Goal: Task Accomplishment & Management: Use online tool/utility

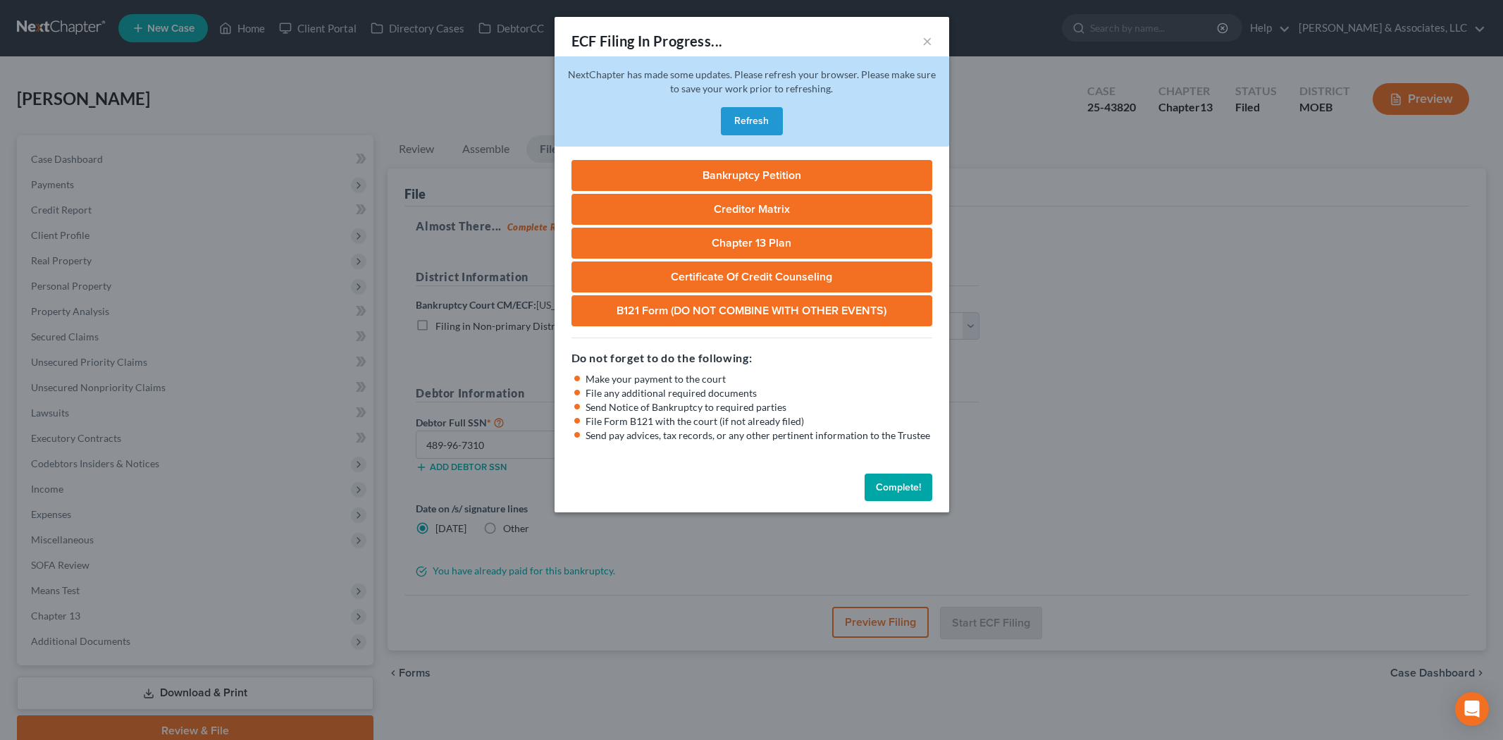
select select "2"
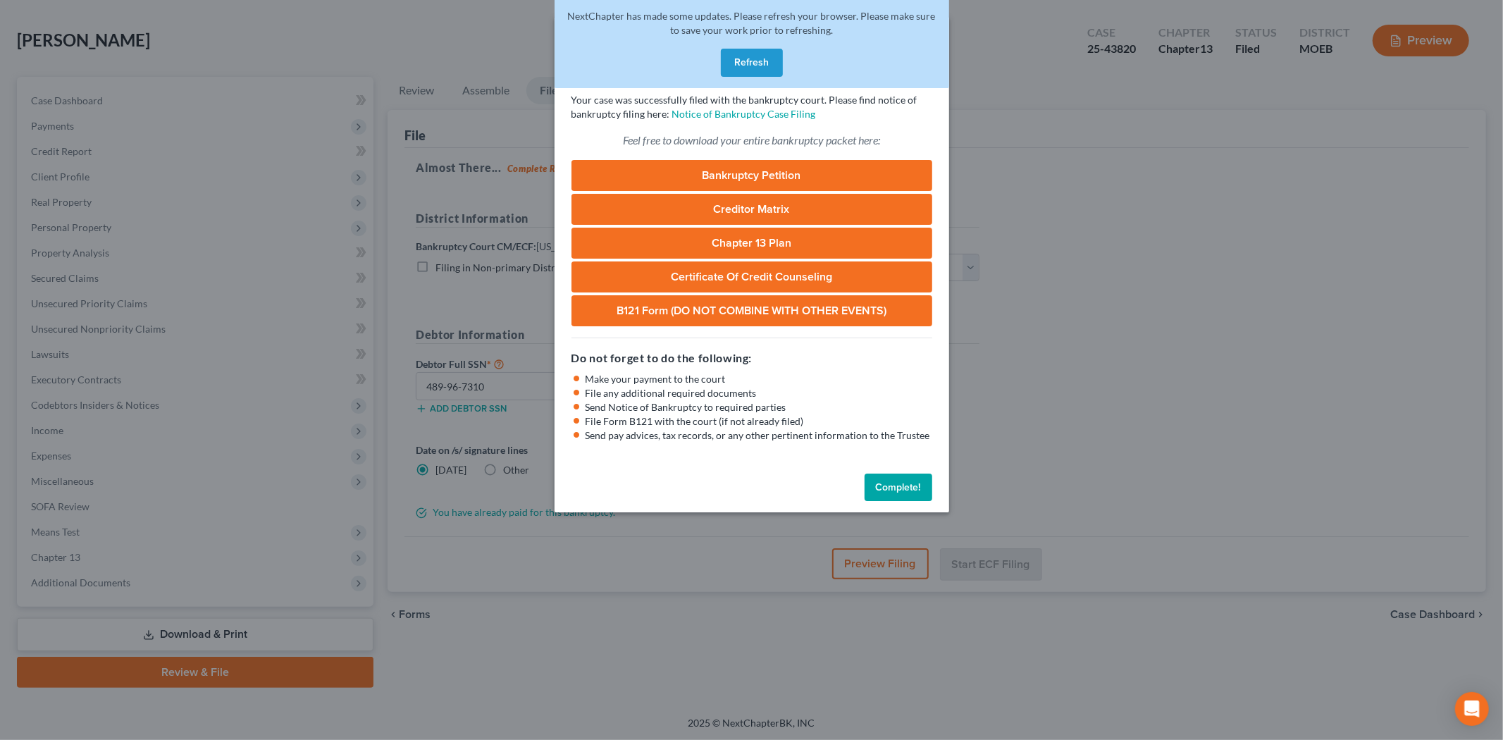
click at [885, 482] on button "Complete!" at bounding box center [899, 488] width 68 height 28
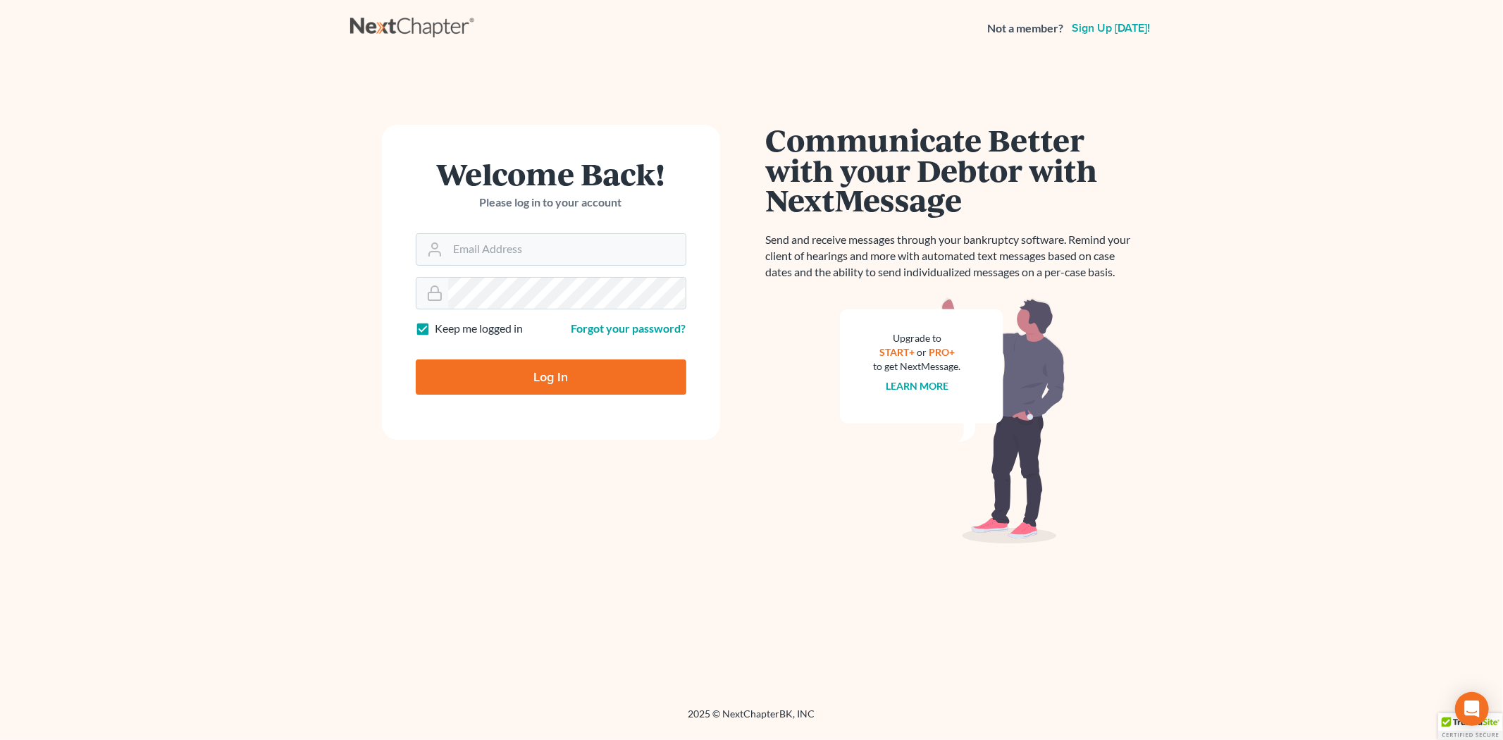
click at [490, 223] on div "Welcome Back! Please log in to your account" at bounding box center [551, 196] width 271 height 75
click at [505, 257] on input "Email Address" at bounding box center [567, 249] width 238 height 31
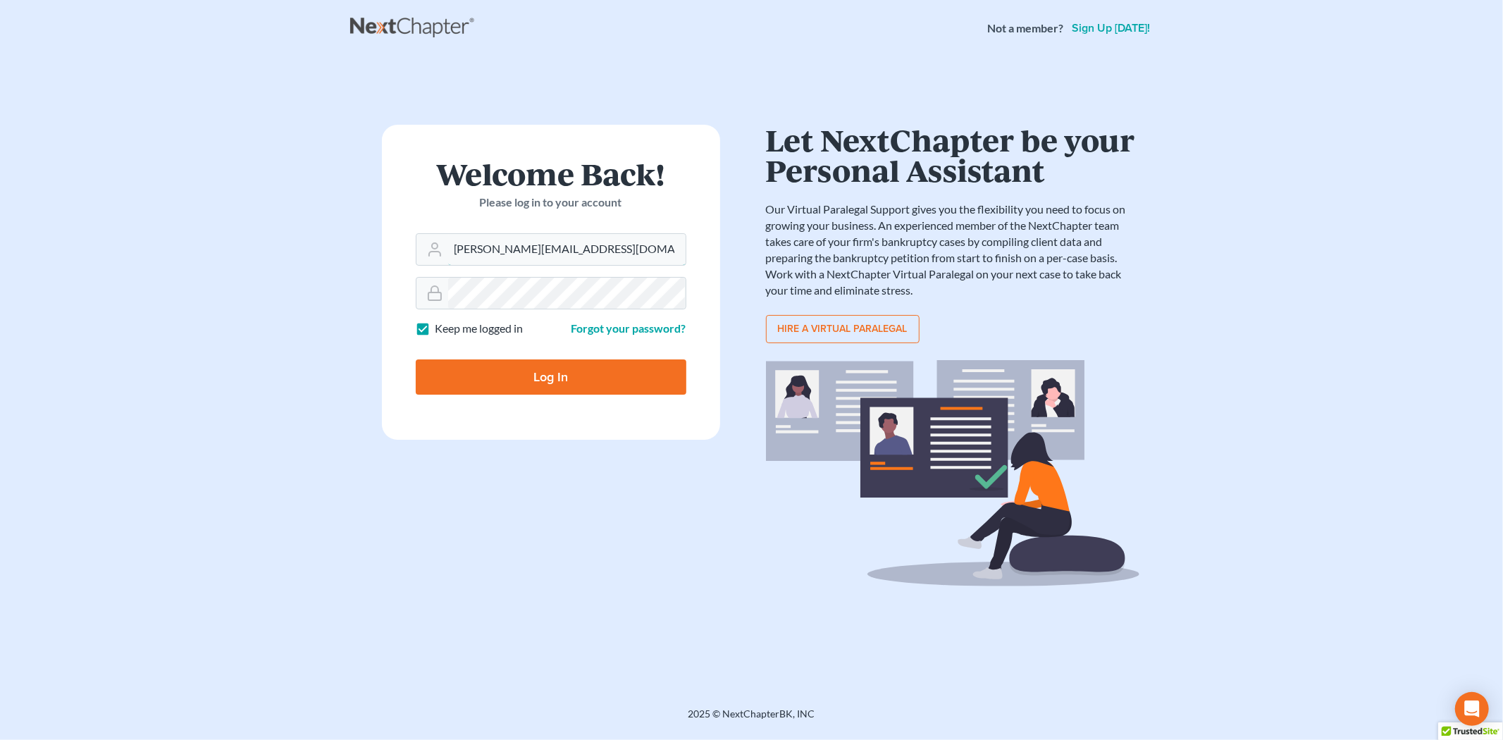
drag, startPoint x: 654, startPoint y: 249, endPoint x: 262, endPoint y: 209, distance: 393.9
click at [262, 209] on main "Welcome Back! Please log in to your account Email Address morgan@morganteaguere…" at bounding box center [751, 364] width 1503 height 617
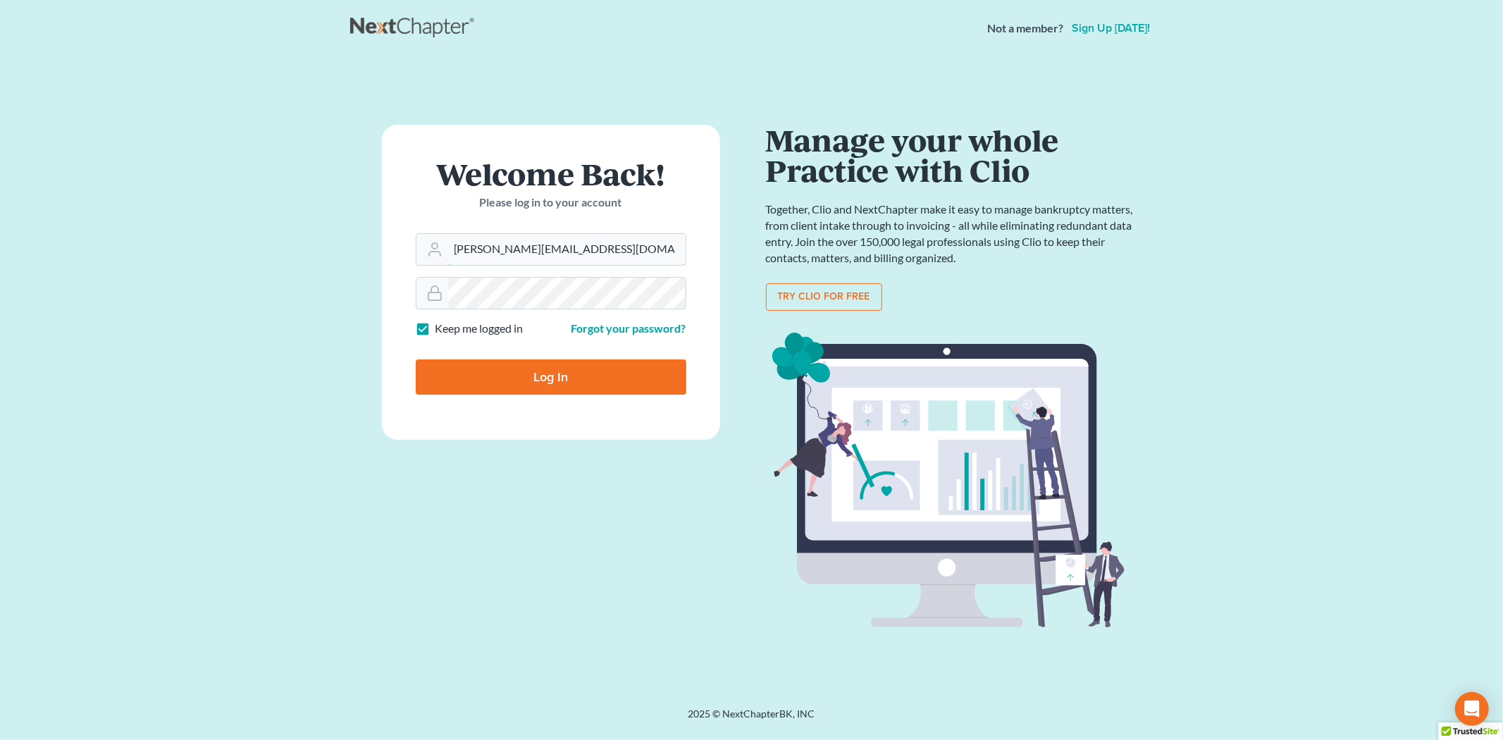
type input "[PERSON_NAME][EMAIL_ADDRESS][DOMAIN_NAME]"
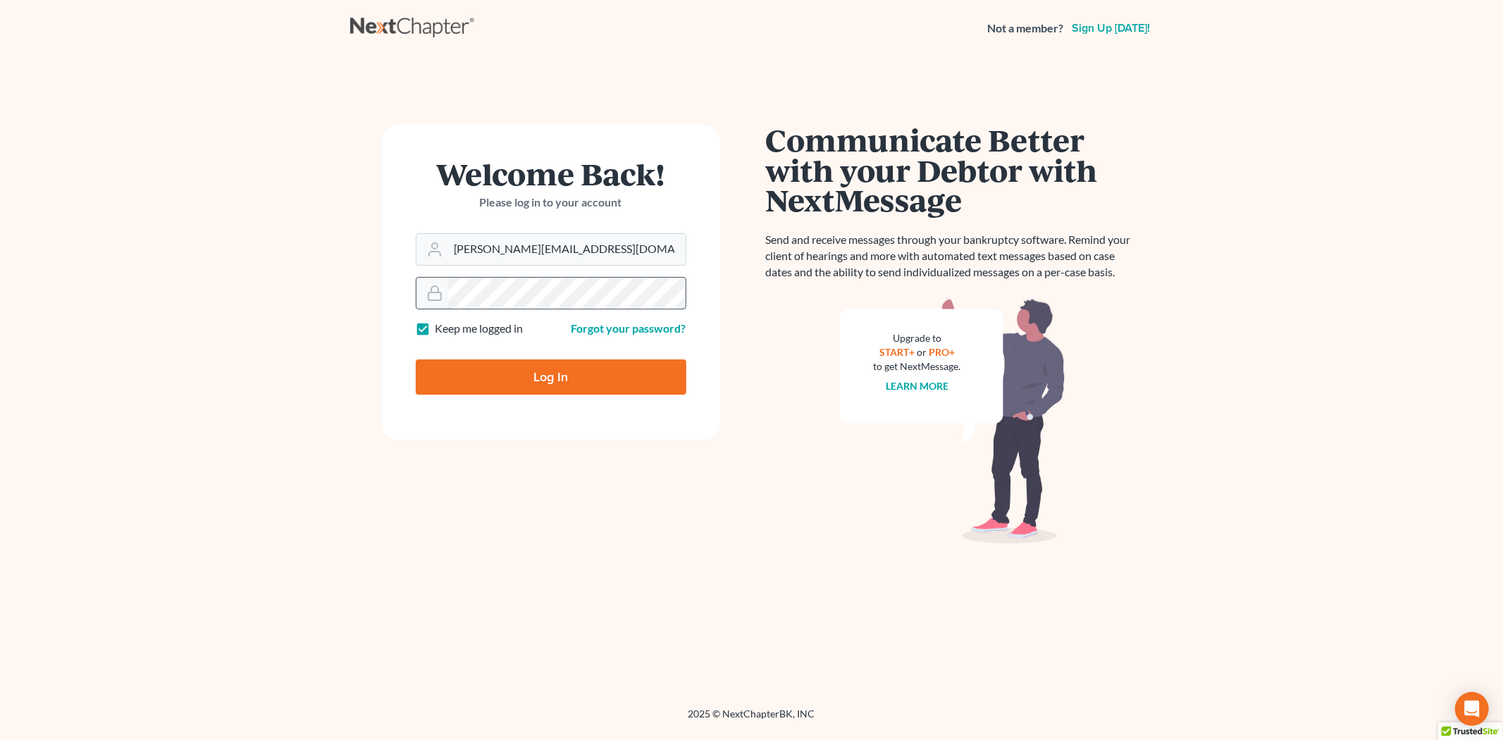
click at [416, 359] on input "Log In" at bounding box center [551, 376] width 271 height 35
type input "Thinking..."
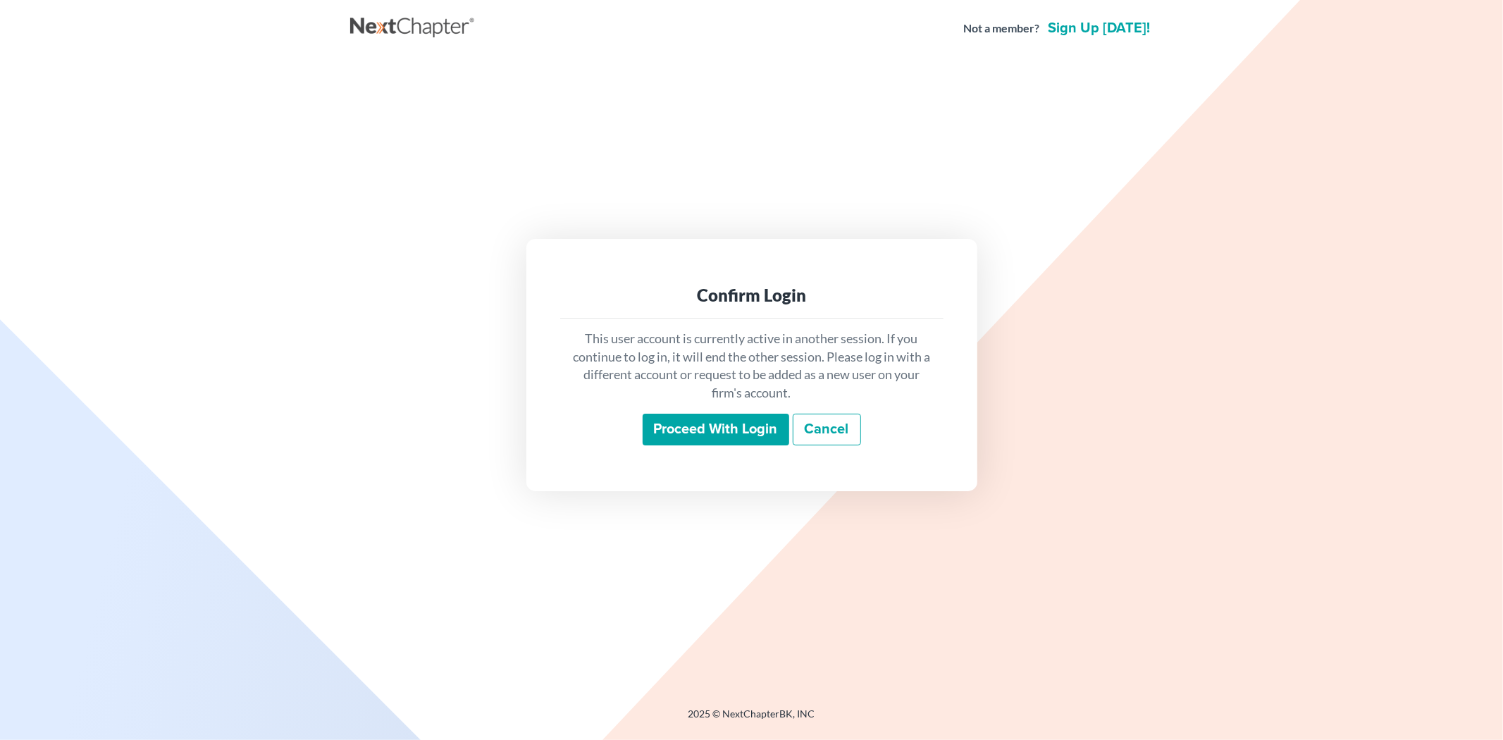
click at [674, 426] on input "Proceed with login" at bounding box center [716, 430] width 147 height 32
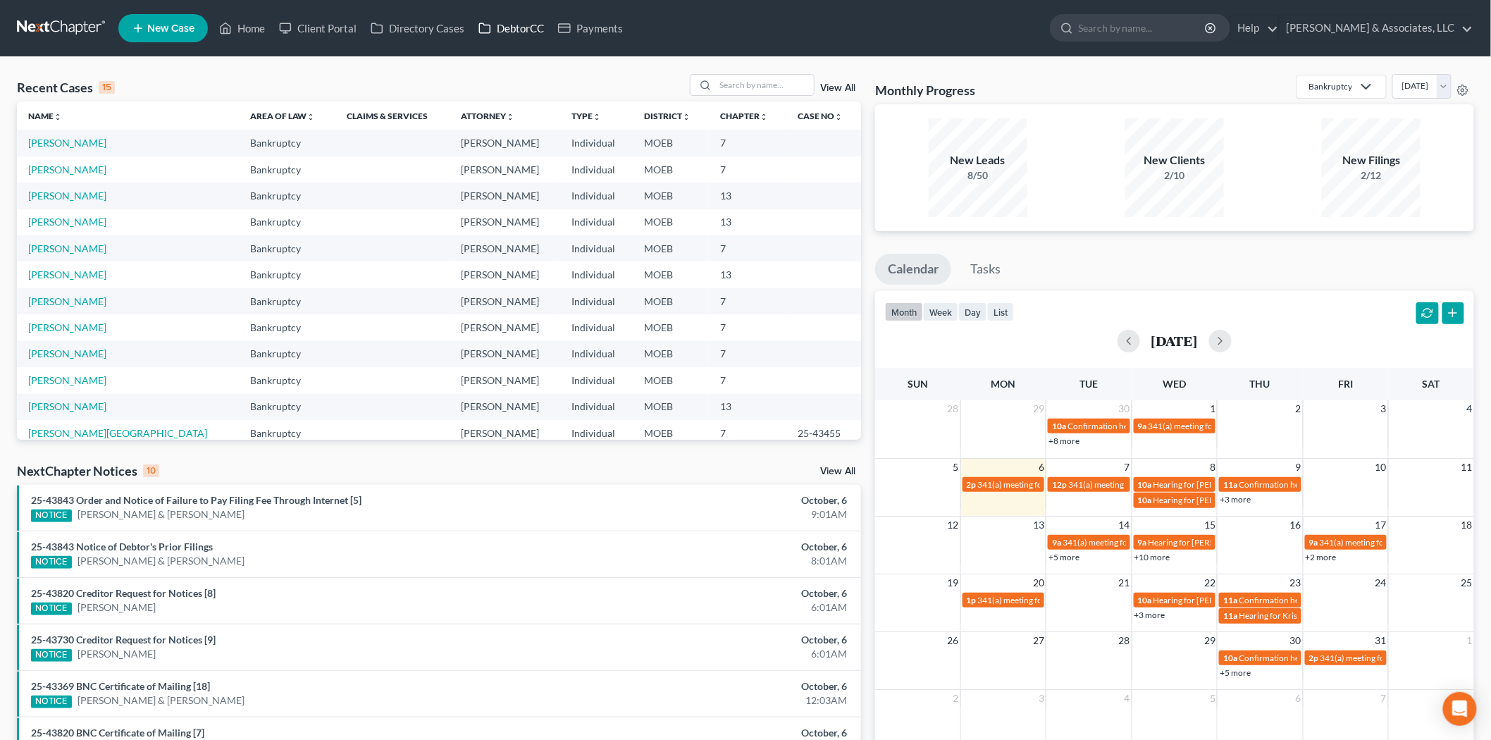
drag, startPoint x: 503, startPoint y: 33, endPoint x: 534, endPoint y: 34, distance: 31.7
click at [503, 33] on link "DebtorCC" at bounding box center [512, 28] width 80 height 25
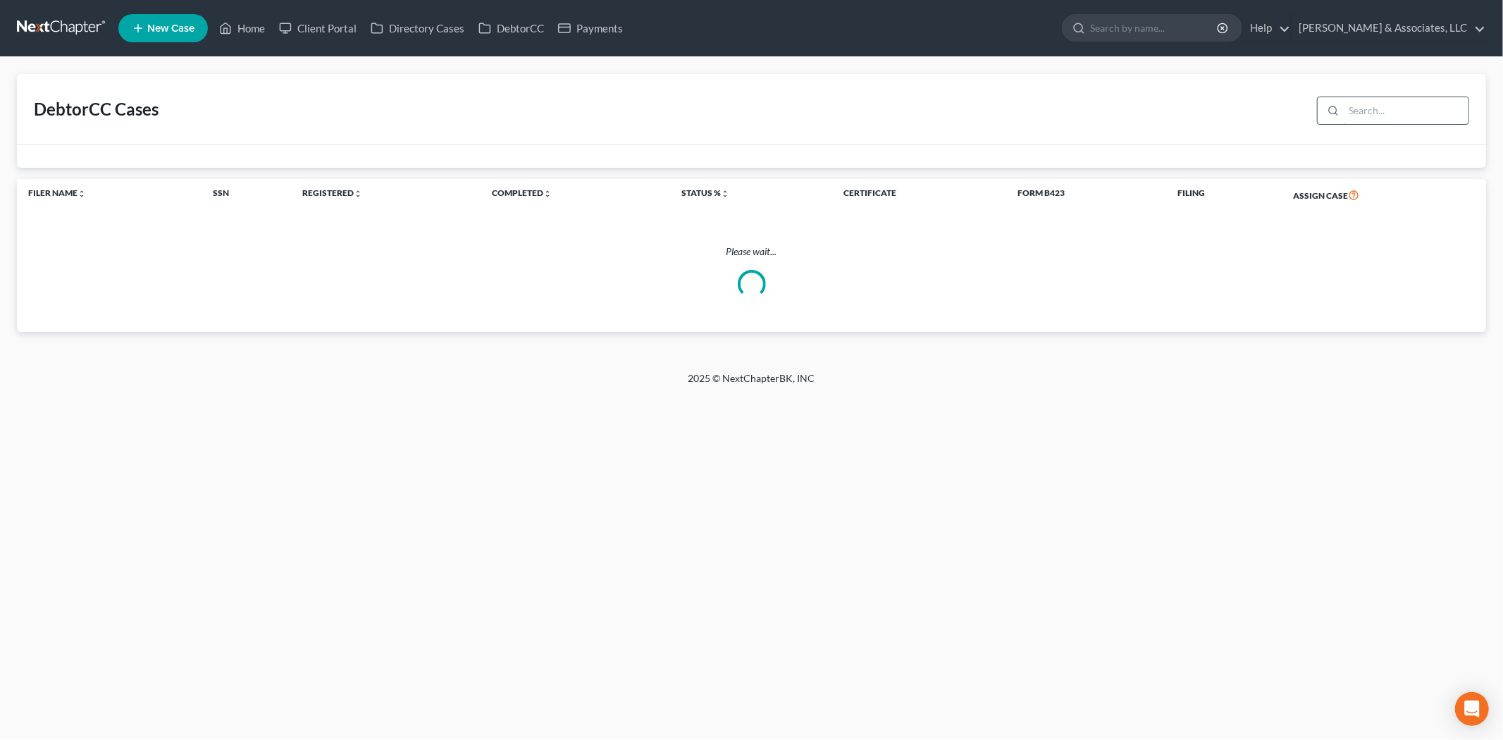
click at [1394, 106] on input "search" at bounding box center [1406, 110] width 125 height 27
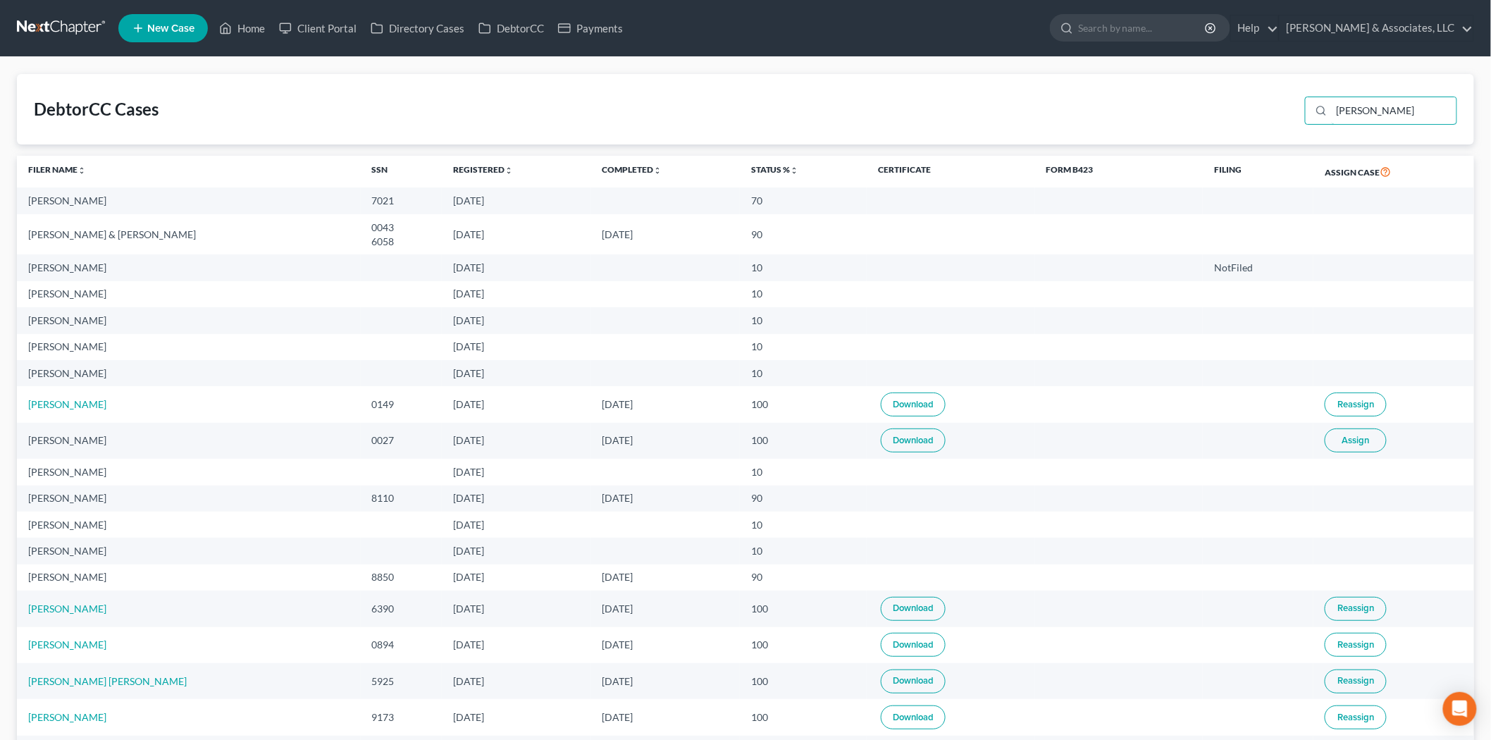
type input "harris"
click at [1351, 445] on span "Assign" at bounding box center [1356, 440] width 27 height 11
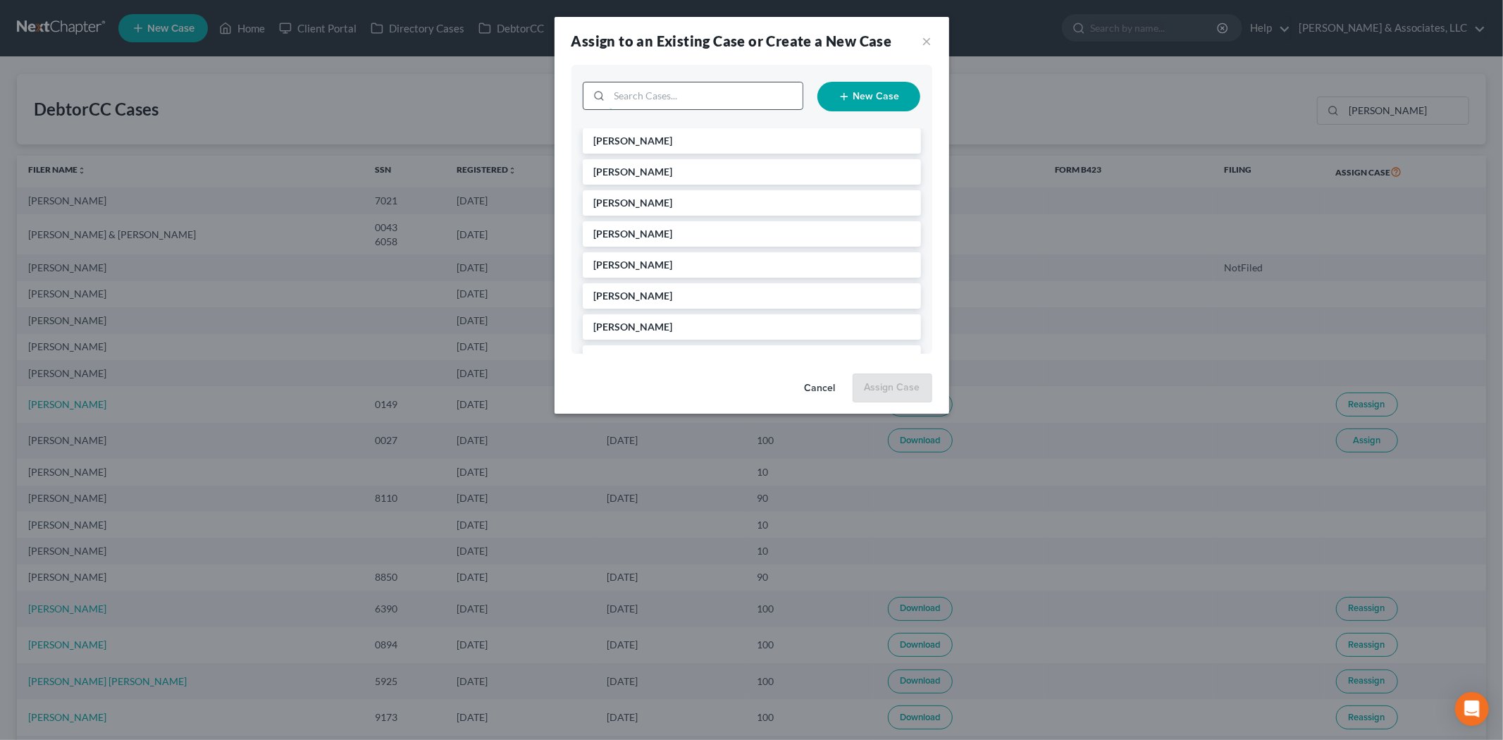
click at [677, 92] on input "search" at bounding box center [706, 95] width 193 height 27
type input "harris"
click at [653, 139] on span "Harris, Brittany" at bounding box center [683, 141] width 178 height 12
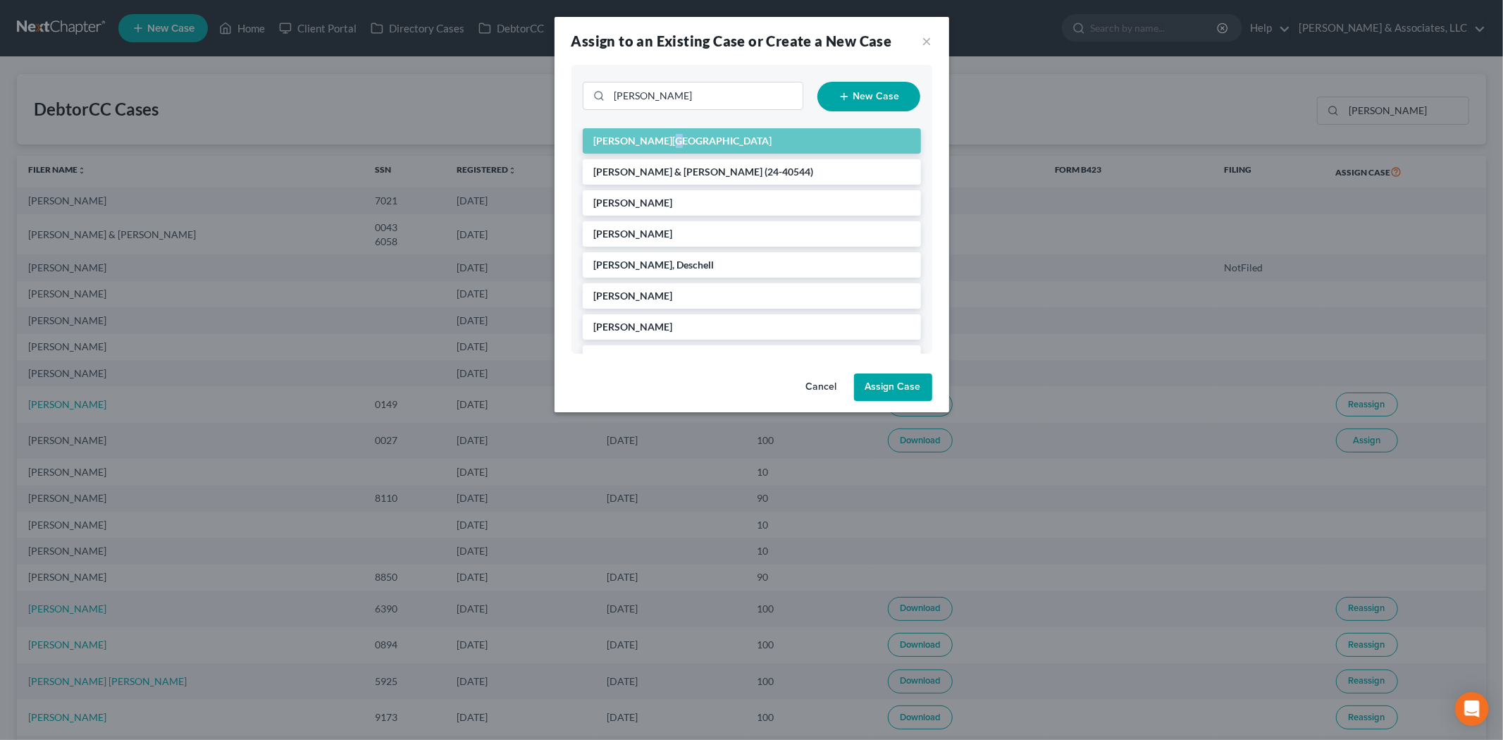
click at [911, 386] on button "Assign Case" at bounding box center [893, 388] width 78 height 28
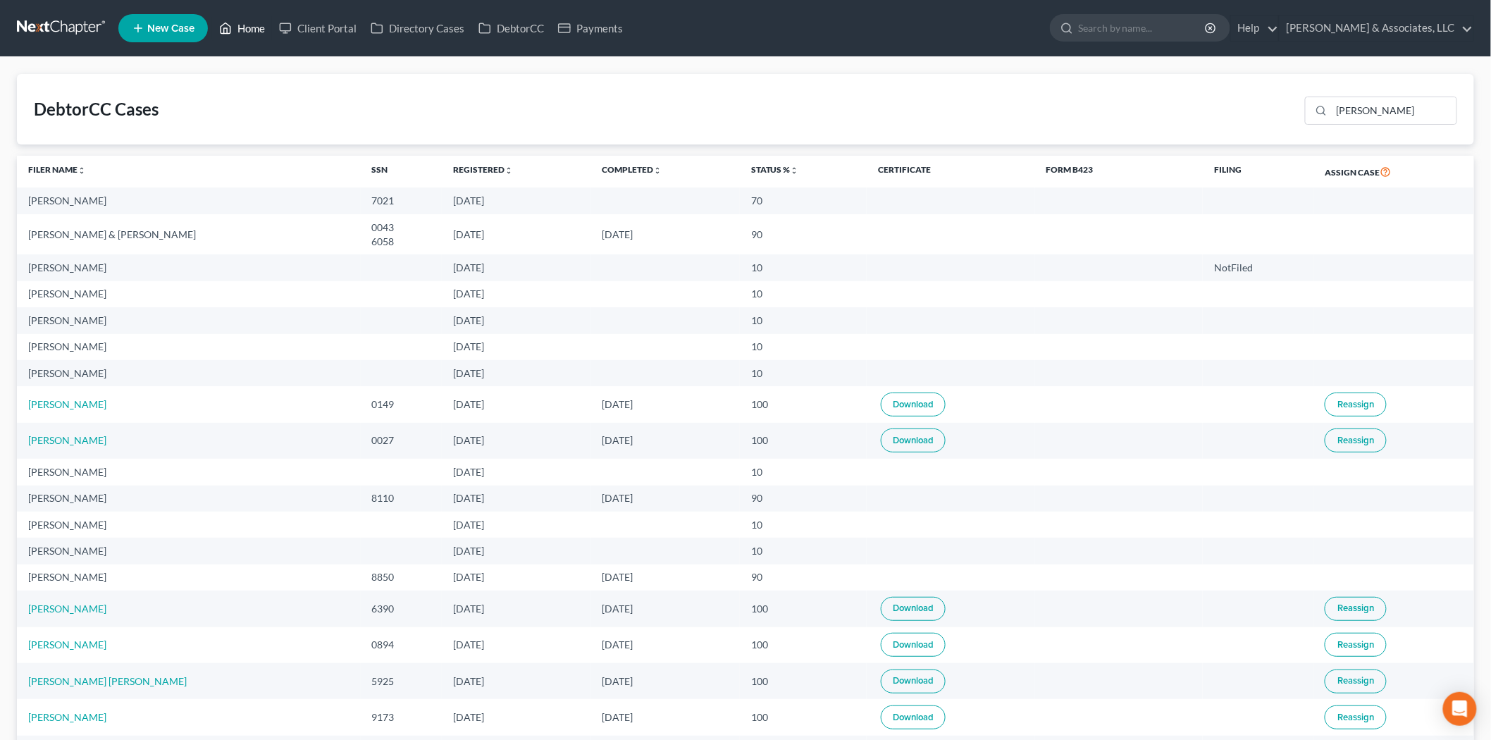
click at [235, 26] on link "Home" at bounding box center [242, 28] width 60 height 25
